Goal: Transaction & Acquisition: Download file/media

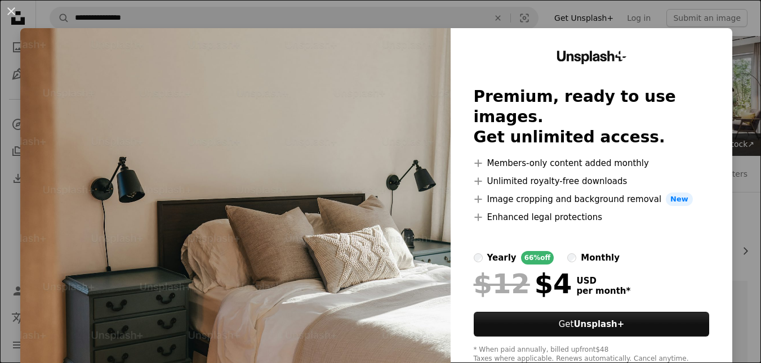
scroll to position [312, 0]
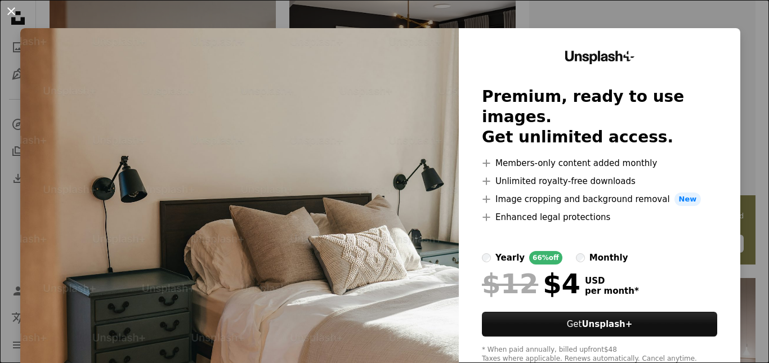
click at [11, 7] on button "An X shape" at bounding box center [12, 12] width 14 height 14
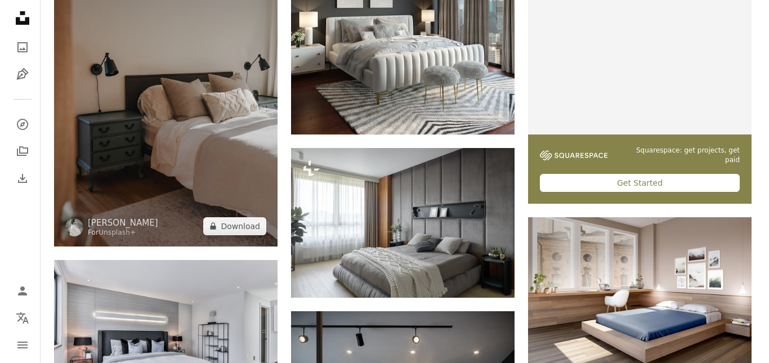
scroll to position [368, 0]
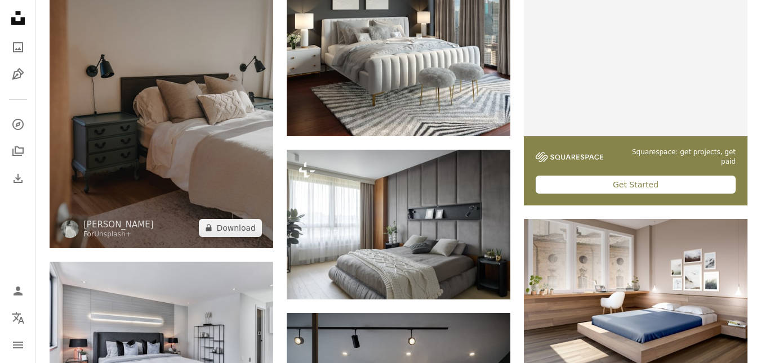
click at [228, 126] on img at bounding box center [162, 81] width 224 height 336
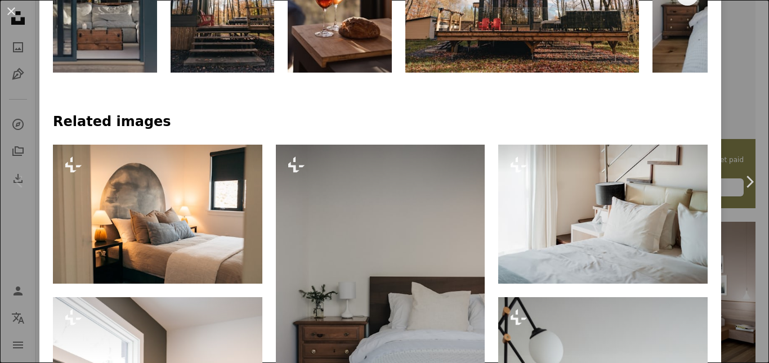
scroll to position [845, 0]
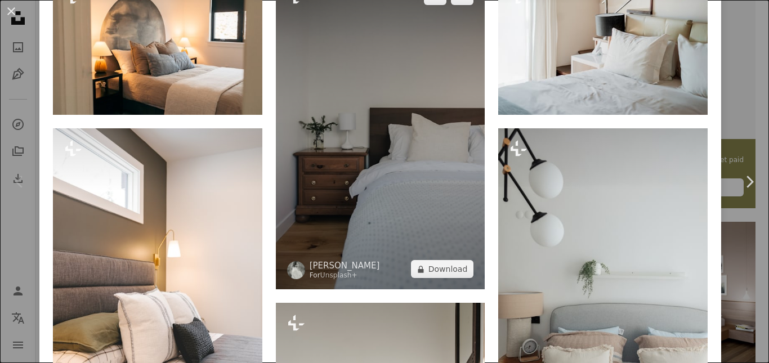
click at [358, 188] on img at bounding box center [381, 133] width 210 height 314
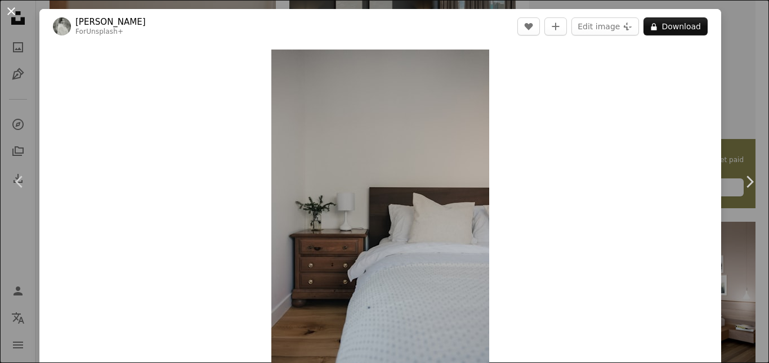
click at [11, 14] on button "An X shape" at bounding box center [12, 12] width 14 height 14
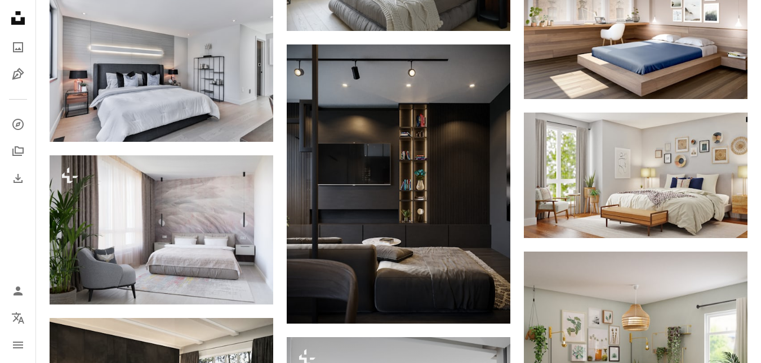
scroll to position [706, 0]
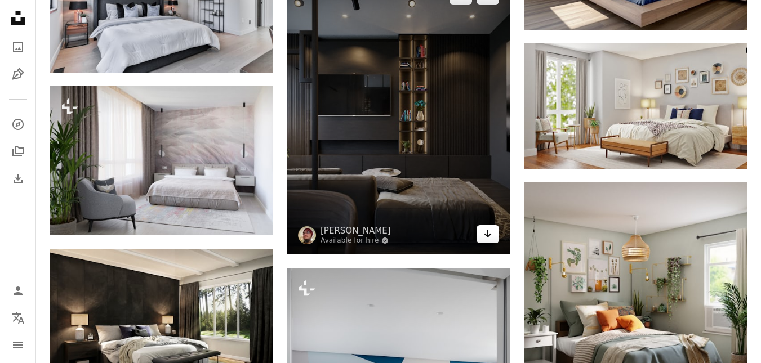
click at [495, 233] on link "Arrow pointing down" at bounding box center [488, 234] width 23 height 18
